Goal: Transaction & Acquisition: Purchase product/service

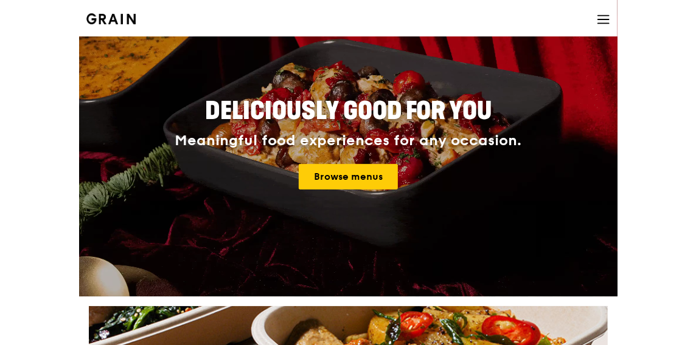
scroll to position [43, 0]
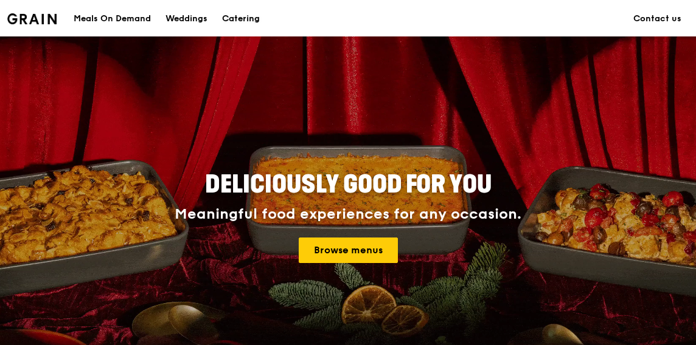
click at [234, 33] on div "Catering" at bounding box center [241, 19] width 38 height 36
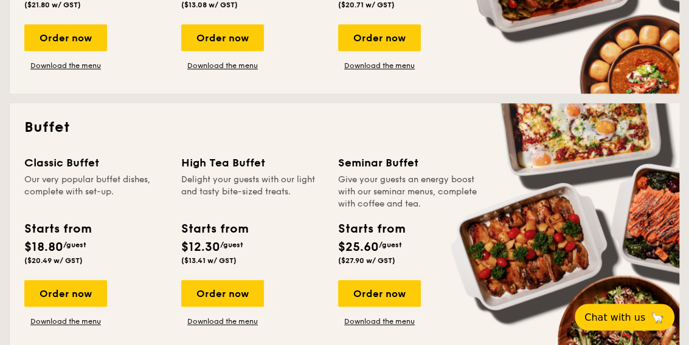
scroll to position [449, 0]
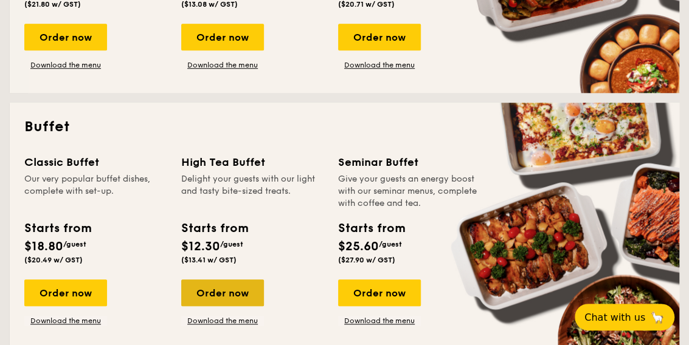
click at [246, 289] on div "Order now" at bounding box center [222, 293] width 83 height 27
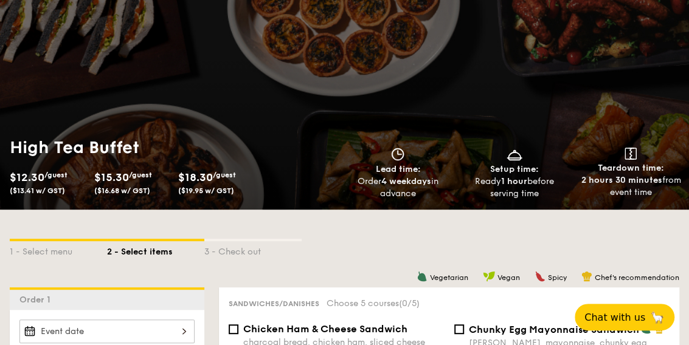
scroll to position [56, 0]
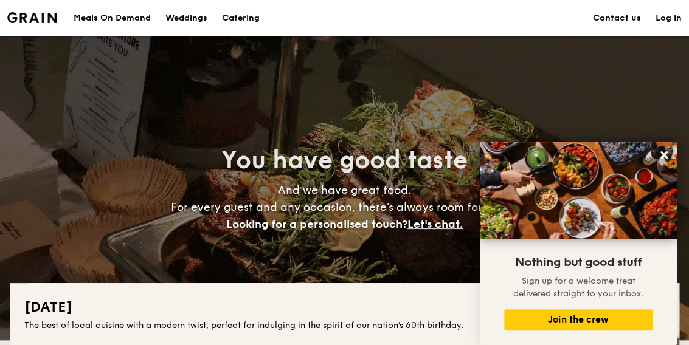
click at [238, 33] on h1 "Catering" at bounding box center [241, 18] width 38 height 36
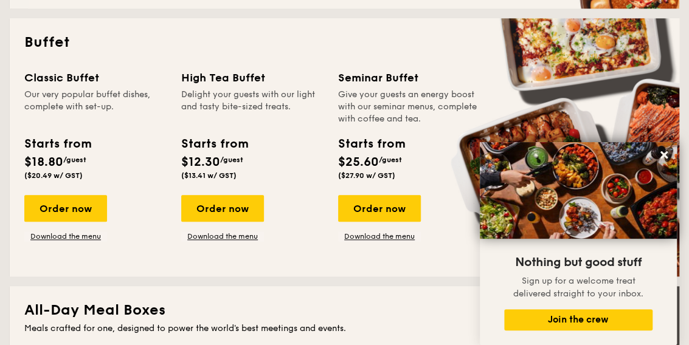
scroll to position [534, 0]
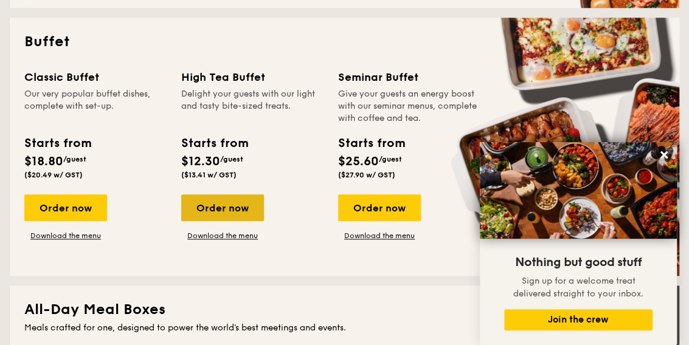
click at [212, 199] on div "Order now" at bounding box center [222, 208] width 83 height 27
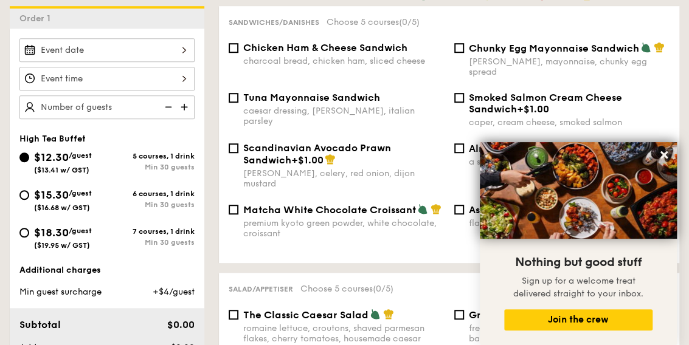
scroll to position [338, 0]
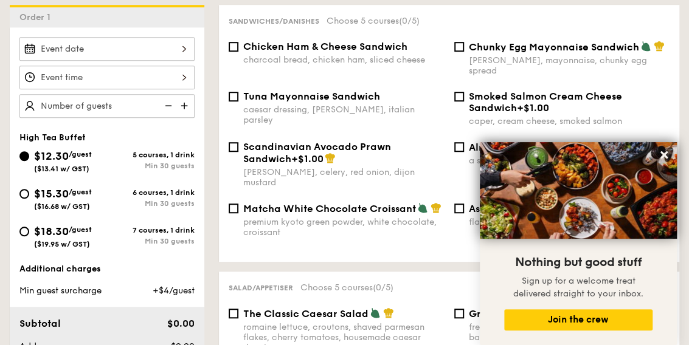
click at [149, 48] on div at bounding box center [106, 49] width 175 height 24
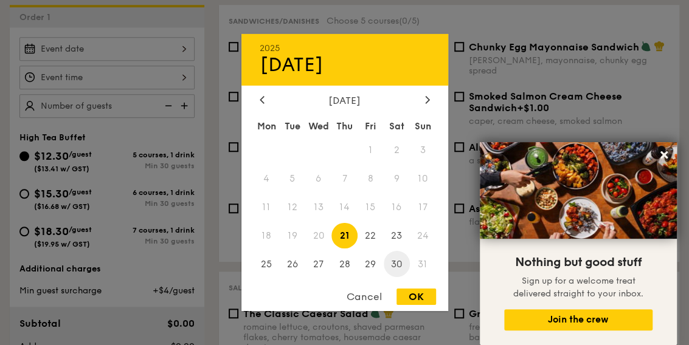
click at [403, 266] on span "30" at bounding box center [397, 264] width 26 height 26
click at [417, 295] on div "OK" at bounding box center [416, 297] width 40 height 16
type input "[DATE]"
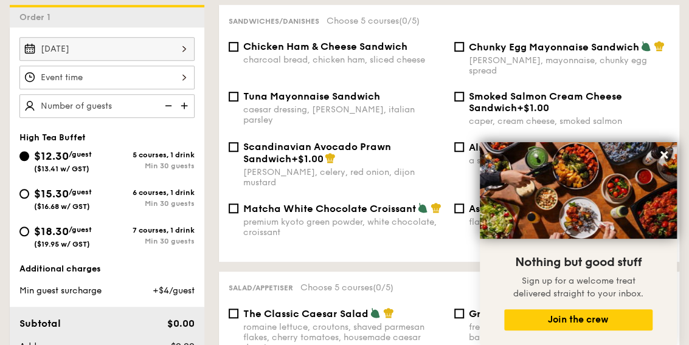
click at [168, 81] on div at bounding box center [106, 78] width 175 height 24
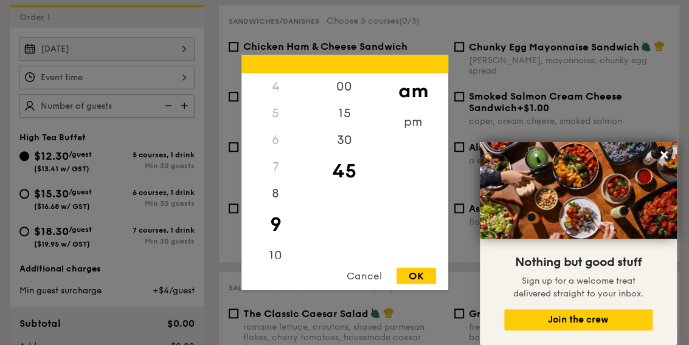
scroll to position [144, 0]
click at [272, 227] on div "10" at bounding box center [275, 223] width 69 height 35
click at [426, 273] on div "OK" at bounding box center [416, 276] width 40 height 16
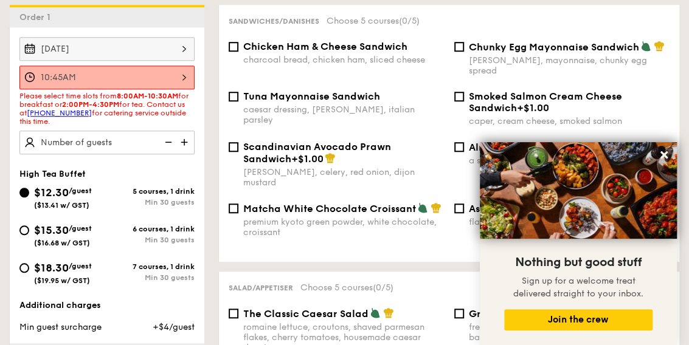
click at [188, 76] on div "10:45AM 12 1 2 3 4 5 6 7 8 9 10 11 00 15 30 45 am pm Cancel OK" at bounding box center [106, 78] width 175 height 24
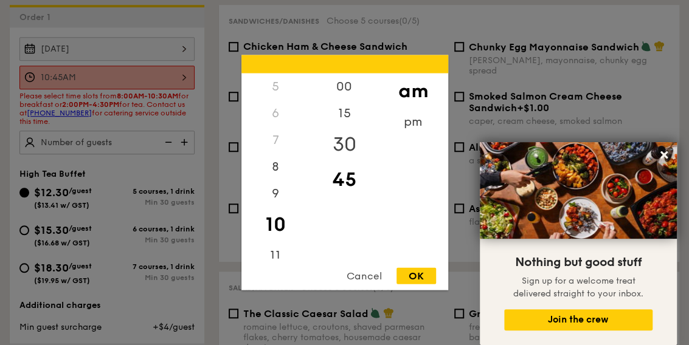
click at [334, 147] on div "30" at bounding box center [344, 144] width 69 height 35
click at [416, 277] on div "OK" at bounding box center [416, 276] width 40 height 16
type input "10:30AM"
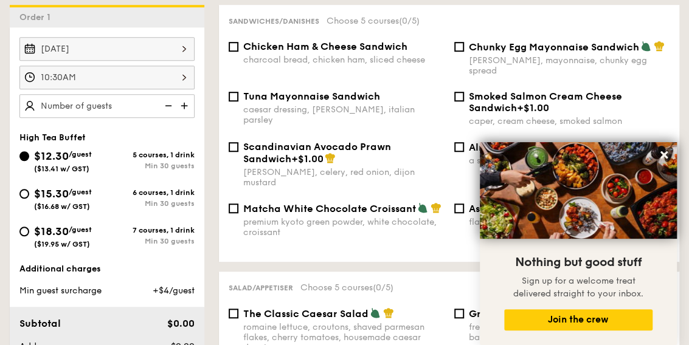
click at [184, 77] on div "10:30AM" at bounding box center [106, 78] width 175 height 24
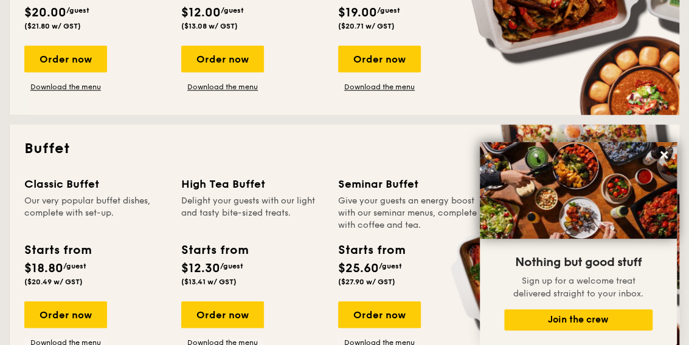
scroll to position [454, 0]
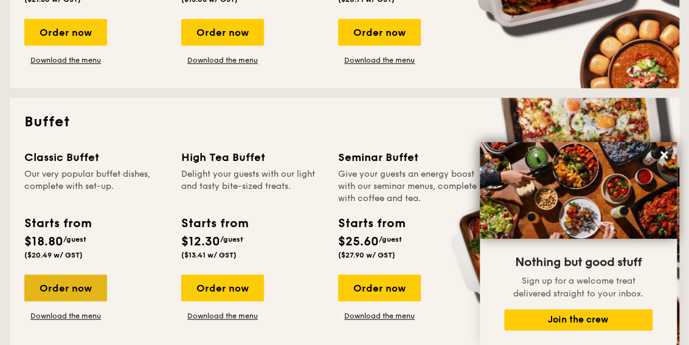
click at [77, 288] on div "Order now" at bounding box center [65, 288] width 83 height 27
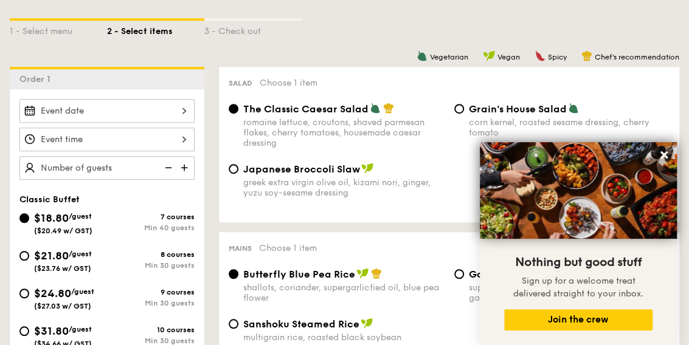
scroll to position [318, 0]
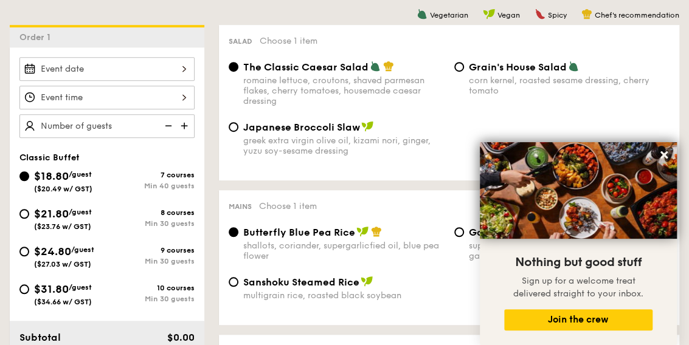
click at [157, 94] on div at bounding box center [106, 98] width 175 height 24
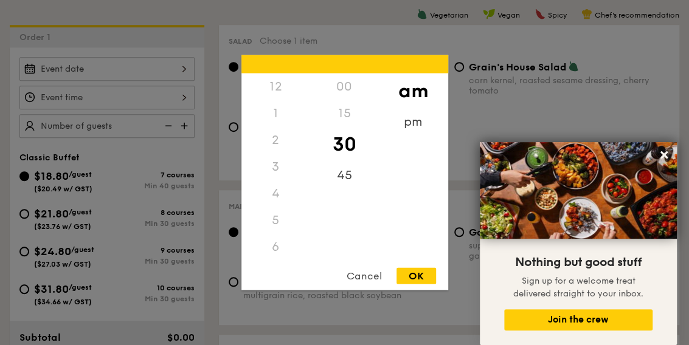
scroll to position [134, 0]
click at [280, 251] on div "11" at bounding box center [275, 260] width 69 height 35
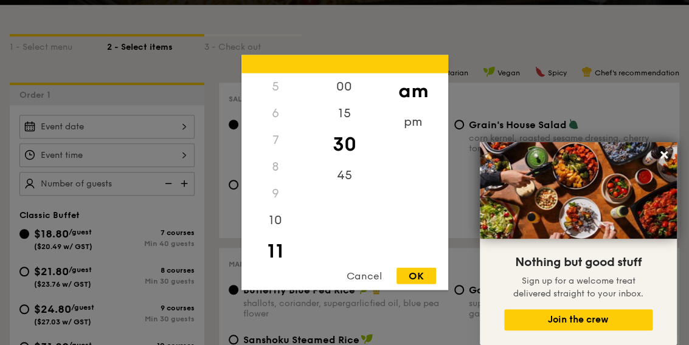
scroll to position [257, 0]
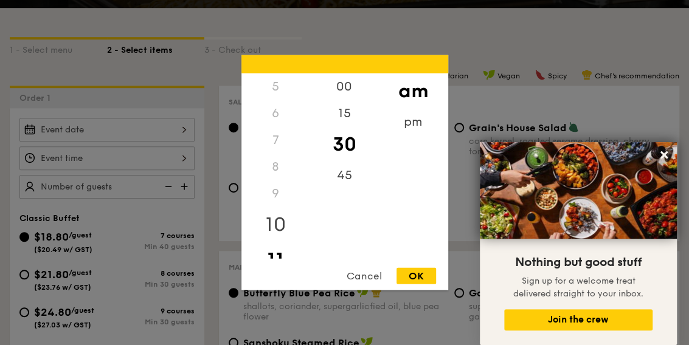
click at [284, 215] on div "10" at bounding box center [275, 224] width 69 height 35
click at [350, 175] on div "45" at bounding box center [344, 179] width 69 height 35
click at [408, 276] on div "OK" at bounding box center [416, 276] width 40 height 16
type input "10:45AM"
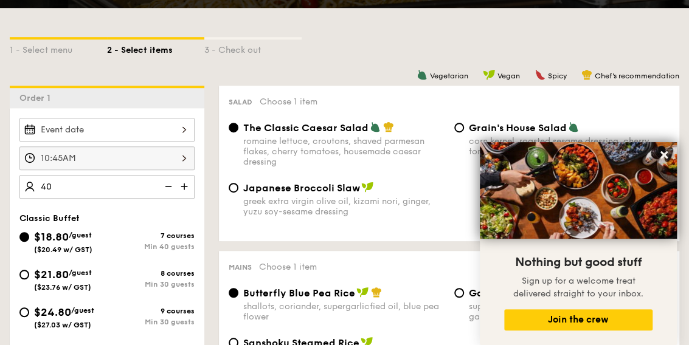
type input "40 guests"
click at [219, 206] on div "Salad Choose 1 item The Classic Caesar Salad romaine lettuce, croutons, shaved …" at bounding box center [449, 164] width 460 height 156
click at [150, 128] on div at bounding box center [106, 130] width 175 height 24
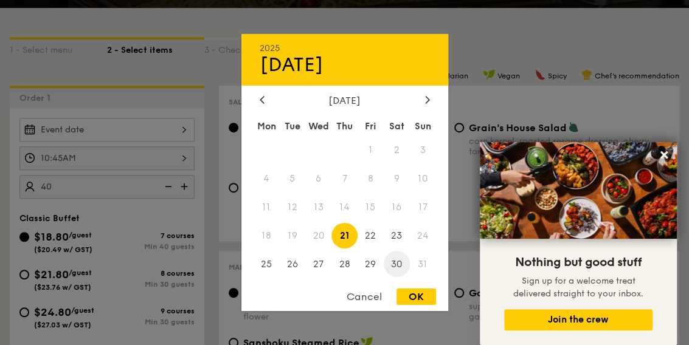
click at [404, 259] on span "30" at bounding box center [397, 264] width 26 height 26
click at [423, 310] on div "Cancel OK" at bounding box center [344, 300] width 207 height 23
click at [423, 299] on div "OK" at bounding box center [416, 297] width 40 height 16
type input "[DATE]"
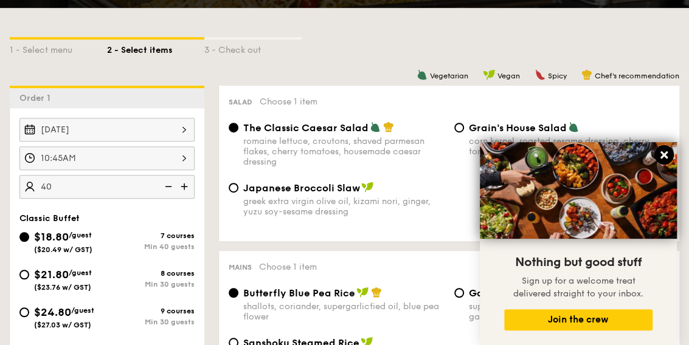
click at [668, 160] on icon at bounding box center [664, 155] width 11 height 11
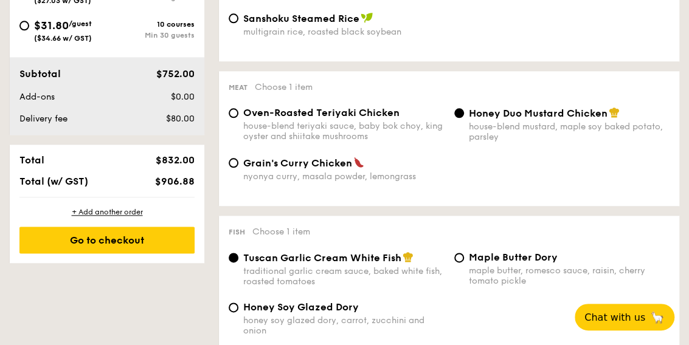
scroll to position [584, 0]
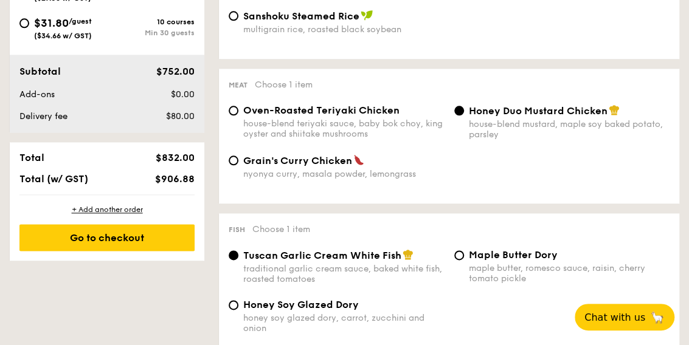
click at [344, 167] on span "Grain's Curry Chicken" at bounding box center [297, 161] width 109 height 12
click at [238, 165] on input "Grain's Curry Chicken nyonya curry, masala powder, lemongrass" at bounding box center [234, 161] width 10 height 10
radio input "true"
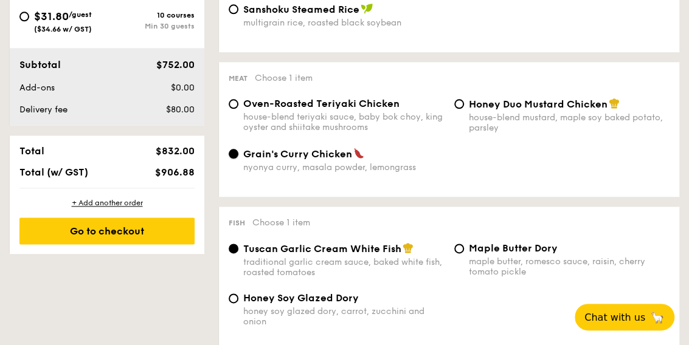
scroll to position [590, 0]
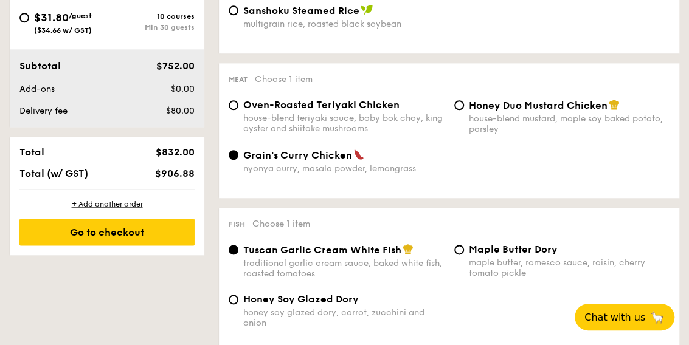
click at [392, 114] on div "Oven-Roasted Teriyaki Chicken house-blend teriyaki sauce, baby bok choy, king o…" at bounding box center [343, 116] width 201 height 35
click at [238, 110] on input "Oven-Roasted Teriyaki Chicken house-blend teriyaki sauce, baby bok choy, king o…" at bounding box center [234, 105] width 10 height 10
radio input "true"
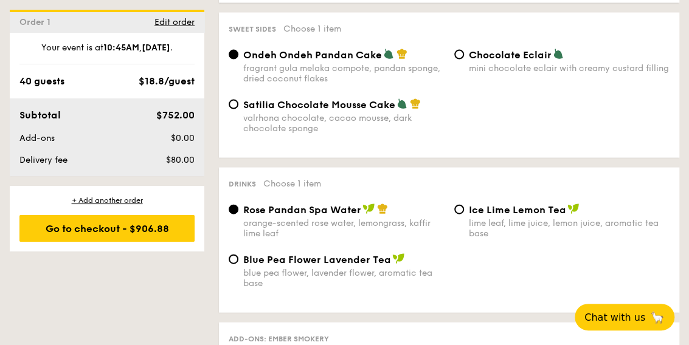
scroll to position [1107, 0]
click at [499, 212] on span "Ice Lime Lemon Tea" at bounding box center [517, 210] width 97 height 12
click at [464, 212] on input "Ice Lime Lemon Tea lime leaf, lime juice, lemon juice, aromatic tea base" at bounding box center [459, 209] width 10 height 10
radio input "true"
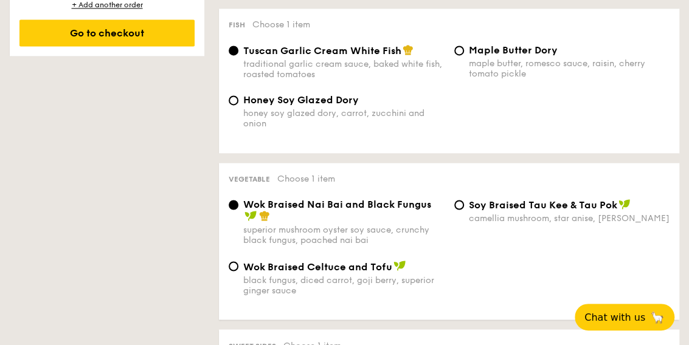
scroll to position [790, 0]
click at [489, 205] on span "⁠Soy Braised Tau Kee & Tau Pok" at bounding box center [543, 205] width 148 height 12
click at [464, 205] on input "⁠Soy Braised Tau Kee & Tau Pok camellia mushroom, star anise, goji berry" at bounding box center [459, 204] width 10 height 10
radio input "true"
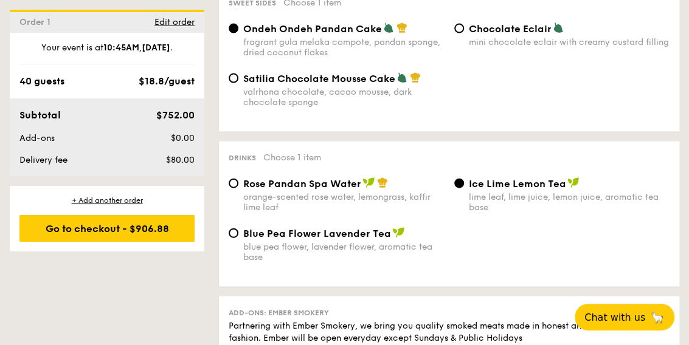
scroll to position [1135, 0]
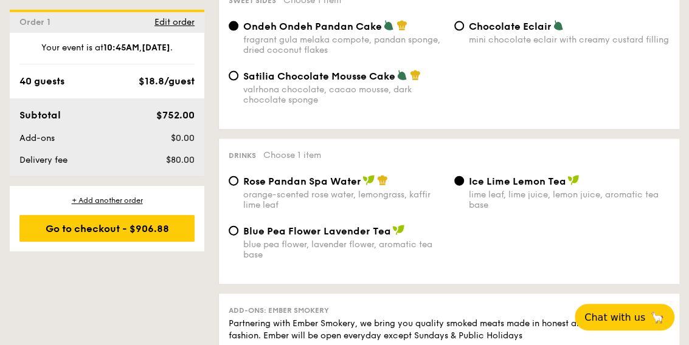
click at [364, 77] on span "Satilia Chocolate Mousse Cake" at bounding box center [319, 77] width 152 height 12
click at [238, 77] on input "Satilia Chocolate Mousse Cake valrhona chocolate, cacao mousse, dark chocolate …" at bounding box center [234, 76] width 10 height 10
radio input "true"
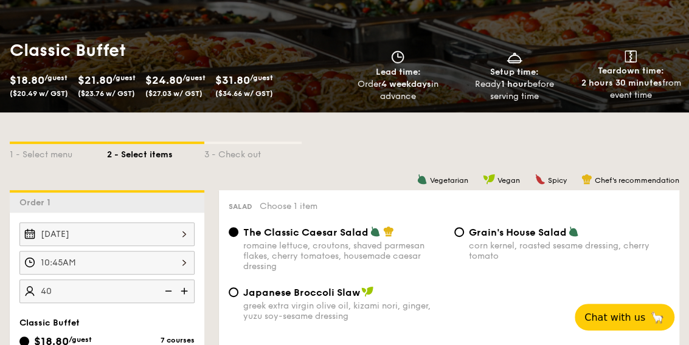
scroll to position [0, 0]
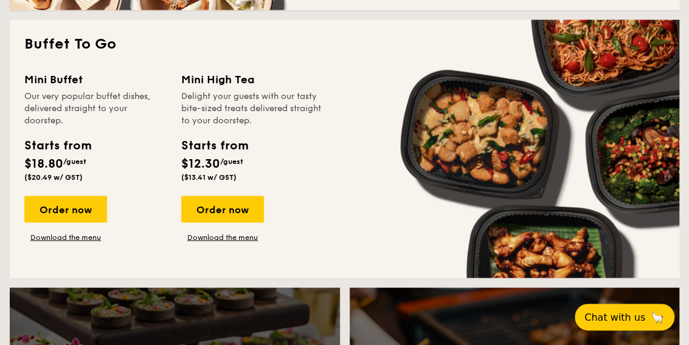
scroll to position [1092, 0]
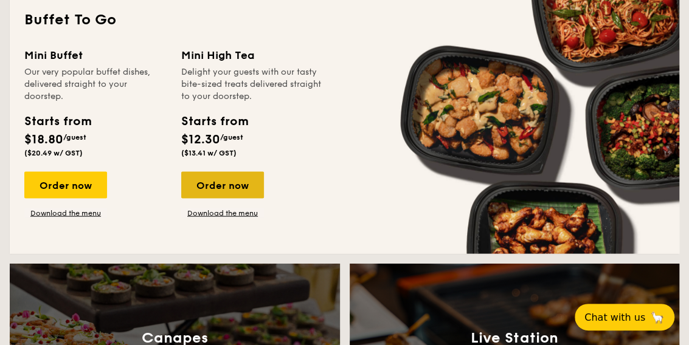
click at [248, 182] on div "Order now" at bounding box center [222, 185] width 83 height 27
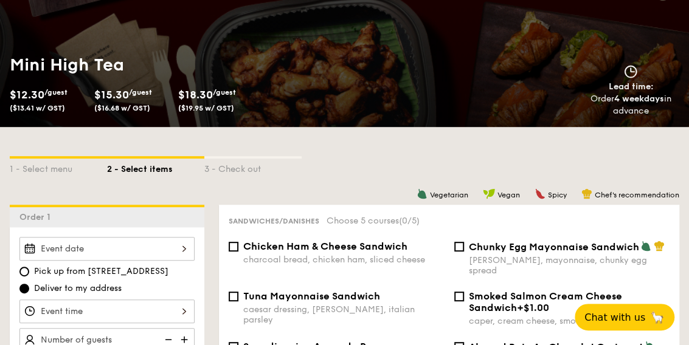
scroll to position [273, 0]
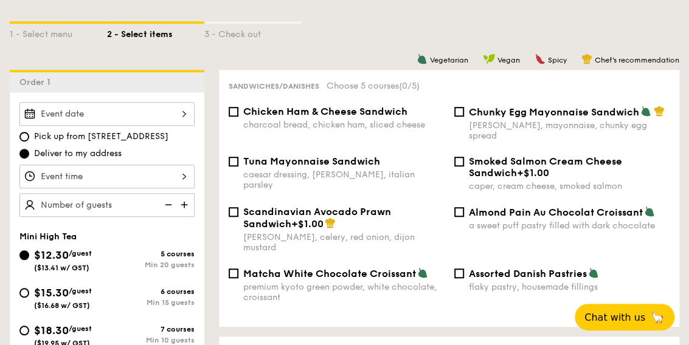
click at [100, 122] on div at bounding box center [106, 114] width 175 height 24
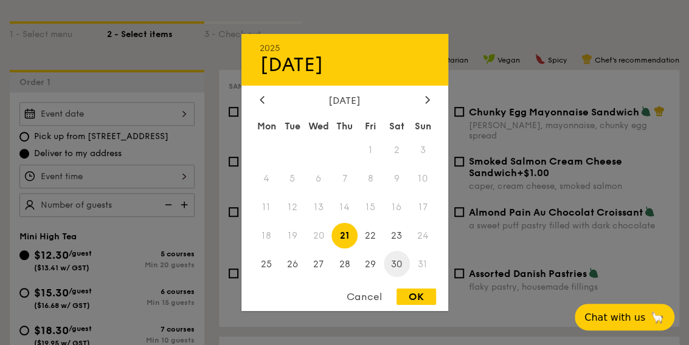
click at [407, 267] on span "30" at bounding box center [397, 264] width 26 height 26
click at [424, 298] on div "OK" at bounding box center [416, 297] width 40 height 16
type input "[DATE]"
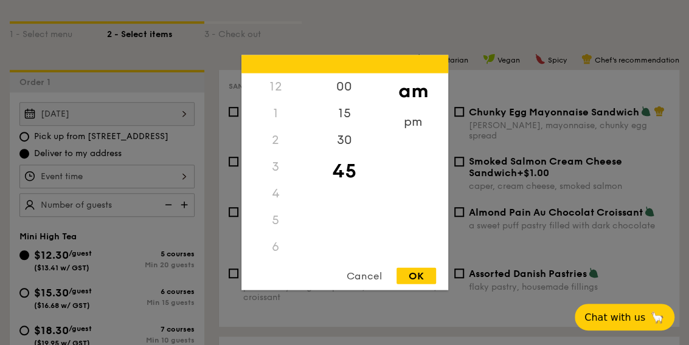
click at [154, 168] on div "12 1 2 3 4 5 6 7 8 9 10 11 00 15 30 45 am pm Cancel OK" at bounding box center [106, 177] width 175 height 24
click at [272, 256] on div "10" at bounding box center [275, 260] width 69 height 35
click at [417, 265] on div "12 1 2 3 4 5 6 7 8 9 10 11 00 15 30 45 am pm Cancel OK" at bounding box center [344, 172] width 207 height 235
drag, startPoint x: 420, startPoint y: 272, endPoint x: 406, endPoint y: 275, distance: 14.3
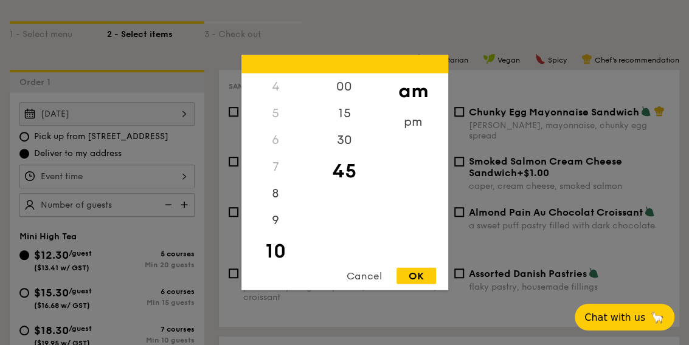
click at [406, 275] on div "OK" at bounding box center [416, 276] width 40 height 16
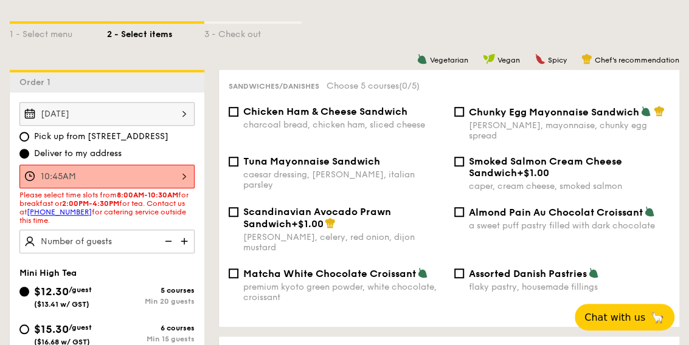
click at [179, 165] on div "10:45AM" at bounding box center [106, 177] width 175 height 24
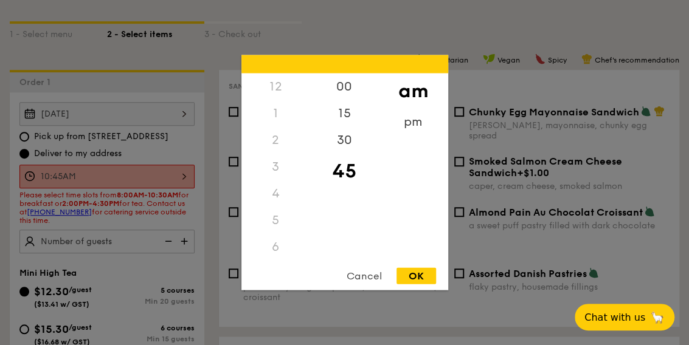
scroll to position [134, 0]
click at [354, 145] on div "30" at bounding box center [344, 144] width 69 height 35
click at [428, 280] on div "OK" at bounding box center [416, 276] width 40 height 16
type input "10:30AM"
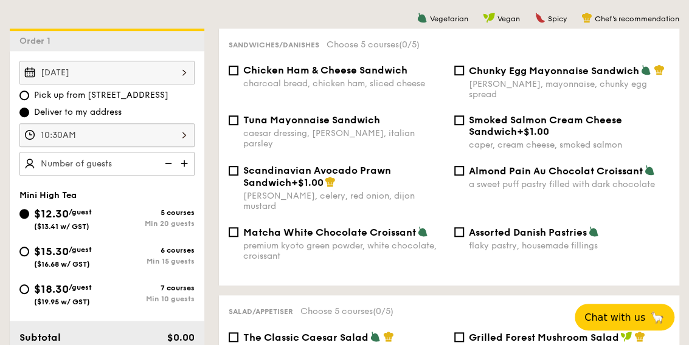
scroll to position [315, 0]
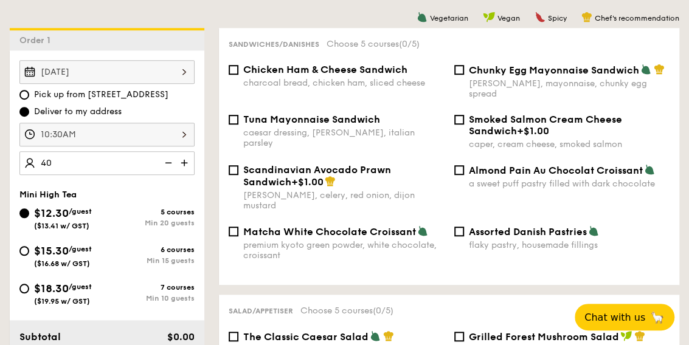
type input "40 guests"
click at [204, 142] on div "[DATE] Pick up from [STREET_ADDRESS] Deliver to my address 10:30AM 40 guests" at bounding box center [107, 117] width 195 height 115
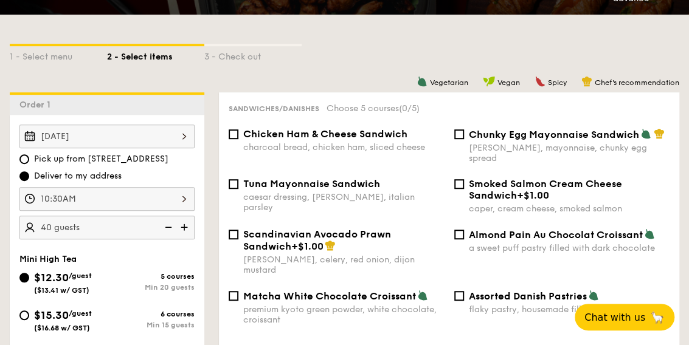
scroll to position [251, 0]
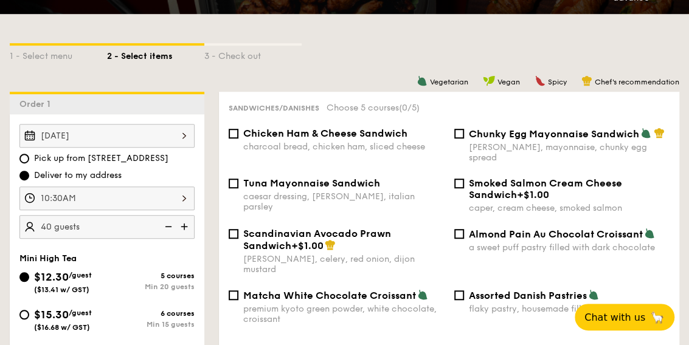
click at [530, 290] on span "Assorted Danish Pastries" at bounding box center [528, 296] width 118 height 12
click at [464, 291] on input "Assorted Danish Pastries flaky pastry, housemade fillings" at bounding box center [459, 296] width 10 height 10
checkbox input "true"
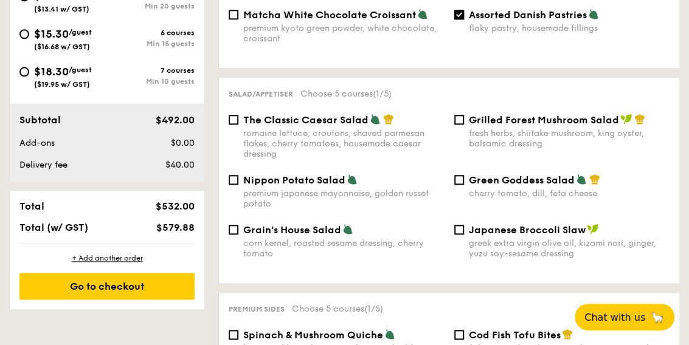
click at [373, 128] on div "romaine lettuce, croutons, shaved parmesan flakes, cherry tomatoes, housemade c…" at bounding box center [343, 143] width 201 height 31
click at [238, 115] on input "The Classic Caesar Salad romaine lettuce, croutons, shaved parmesan flakes, che…" at bounding box center [234, 120] width 10 height 10
checkbox input "true"
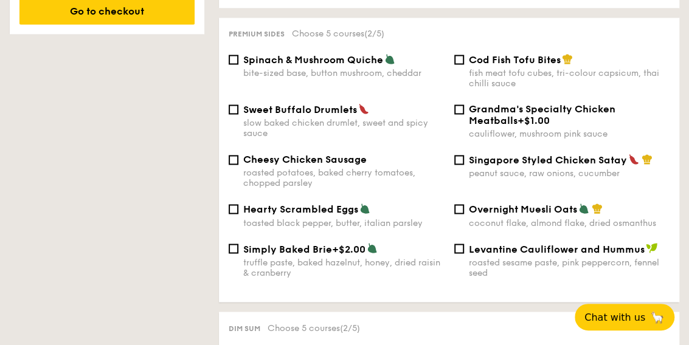
scroll to position [806, 0]
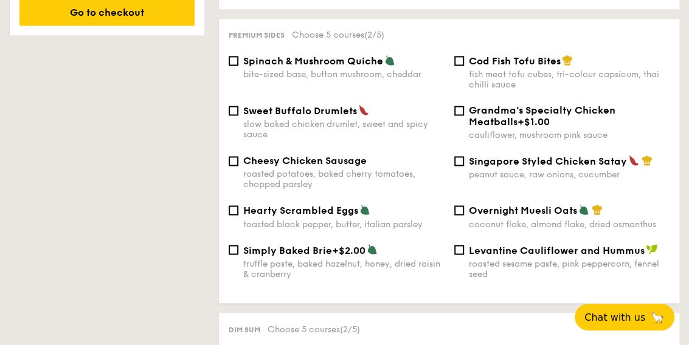
click at [505, 170] on div "peanut sauce, raw onions, cucumber" at bounding box center [569, 175] width 201 height 10
click at [464, 156] on input "Singapore Styled Chicken Satay peanut sauce, raw onions, cucumber" at bounding box center [459, 161] width 10 height 10
checkbox input "true"
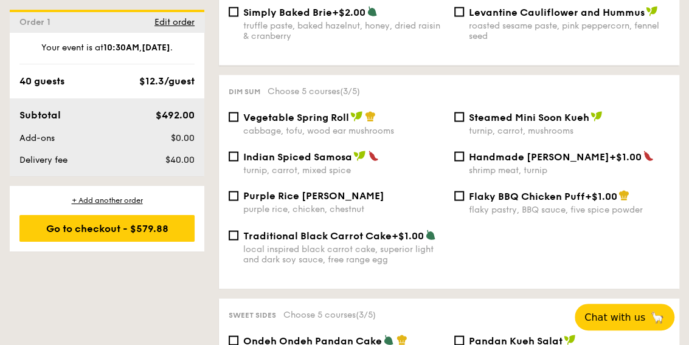
scroll to position [1047, 0]
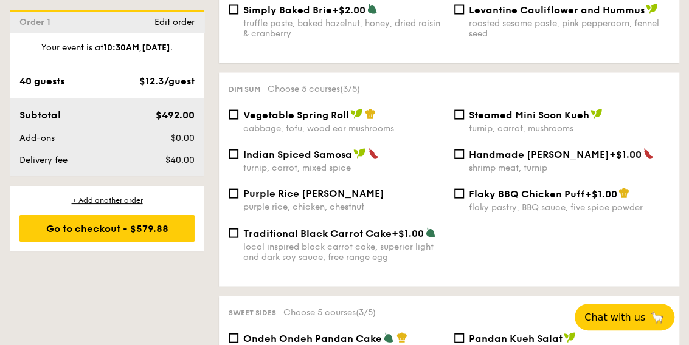
click at [314, 149] on span "Indian Spiced Samosa" at bounding box center [297, 155] width 109 height 12
click at [238, 150] on input "Indian Spiced Samosa turnip, carrot, mixed spice" at bounding box center [234, 155] width 10 height 10
click at [341, 163] on div "turnip, carrot, mixed spice" at bounding box center [343, 168] width 201 height 10
click at [238, 154] on input "Indian Spiced Samosa turnip, carrot, mixed spice" at bounding box center [234, 155] width 10 height 10
checkbox input "false"
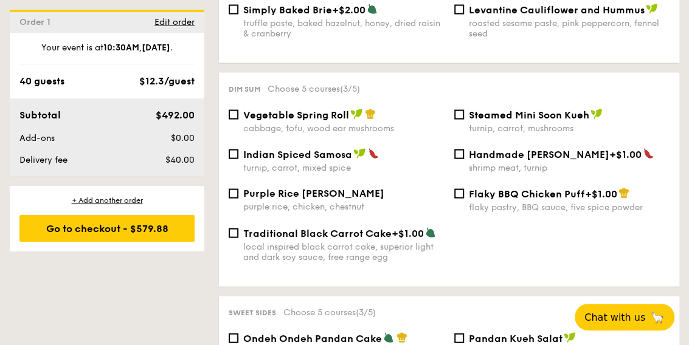
click at [322, 123] on div "cabbage, tofu, wood ear mushrooms" at bounding box center [343, 128] width 201 height 10
click at [238, 117] on input "Vegetable Spring Roll cabbage, tofu, wood ear mushrooms" at bounding box center [234, 115] width 10 height 10
checkbox input "true"
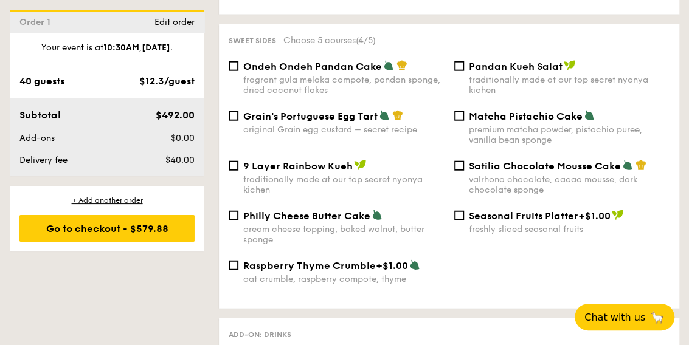
scroll to position [1321, 0]
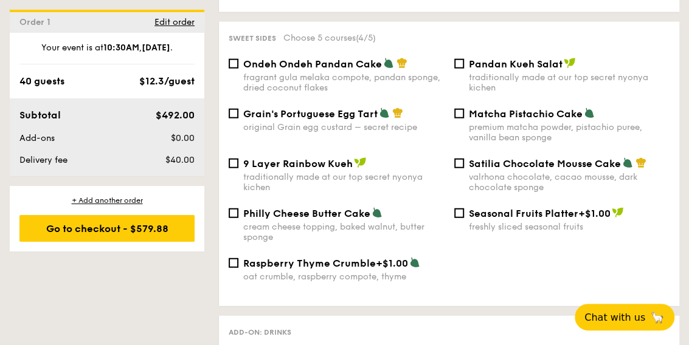
click at [336, 172] on div "traditionally made at our top secret nyonya kichen" at bounding box center [343, 182] width 201 height 21
click at [238, 166] on input "9 Layer Rainbow Kueh traditionally made at our top secret nyonya kichen" at bounding box center [234, 164] width 10 height 10
checkbox input "true"
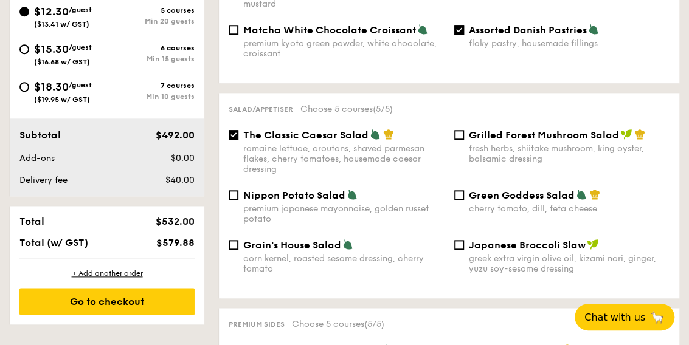
scroll to position [516, 0]
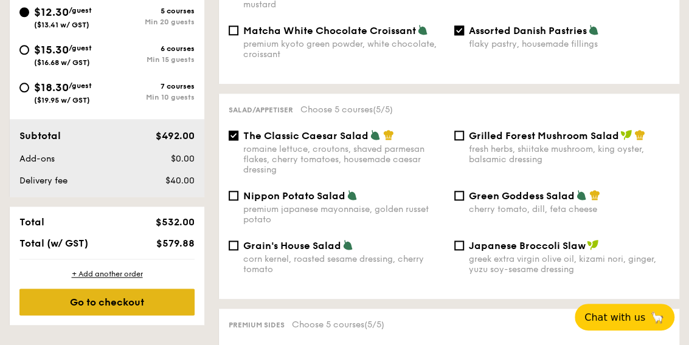
click at [159, 297] on div "Go to checkout" at bounding box center [106, 302] width 175 height 27
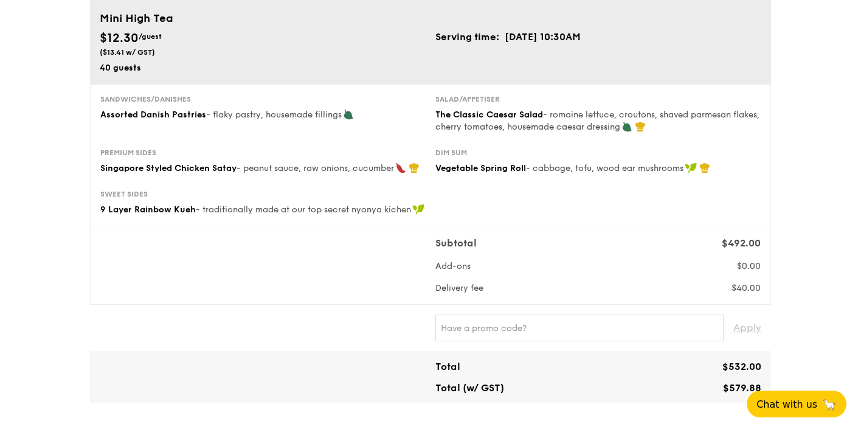
scroll to position [97, 0]
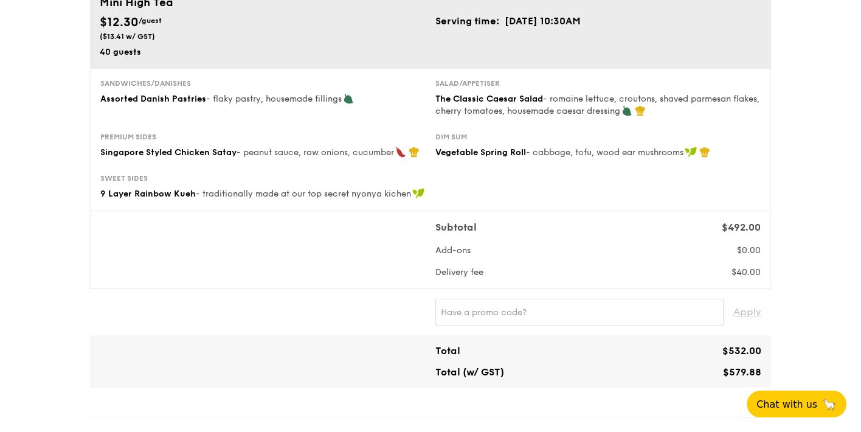
scroll to position [114, 0]
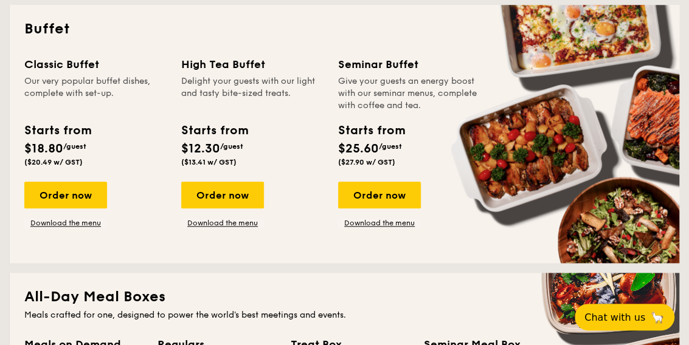
scroll to position [564, 0]
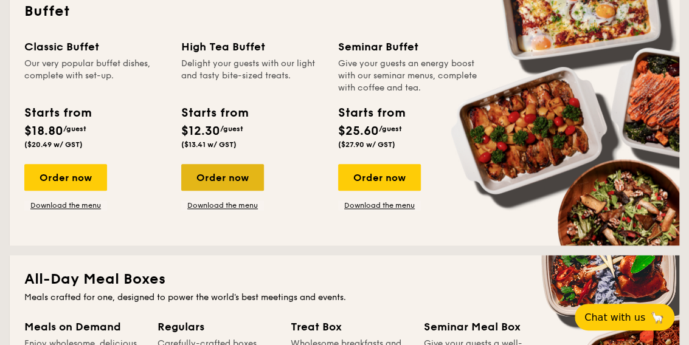
click at [243, 181] on div "Order now" at bounding box center [222, 177] width 83 height 27
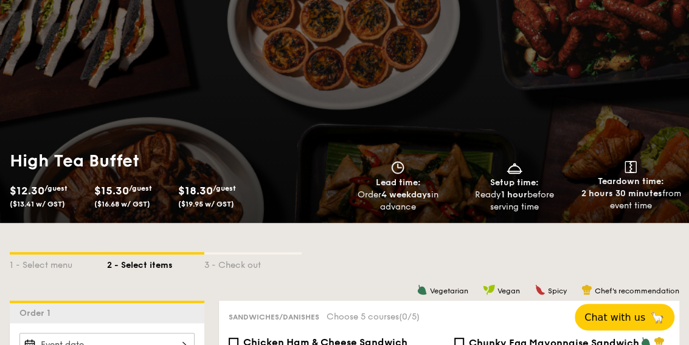
scroll to position [43, 0]
